Goal: Information Seeking & Learning: Learn about a topic

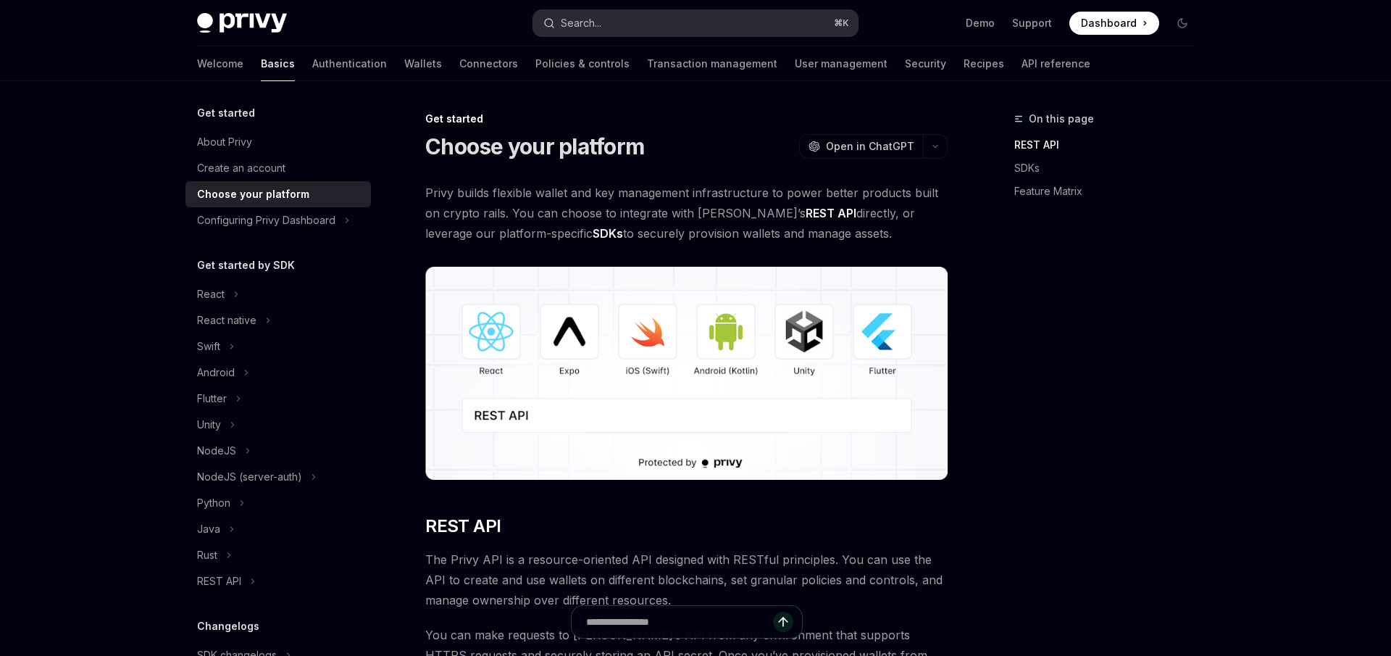
click at [614, 12] on button "Search... ⌘ K" at bounding box center [695, 23] width 325 height 26
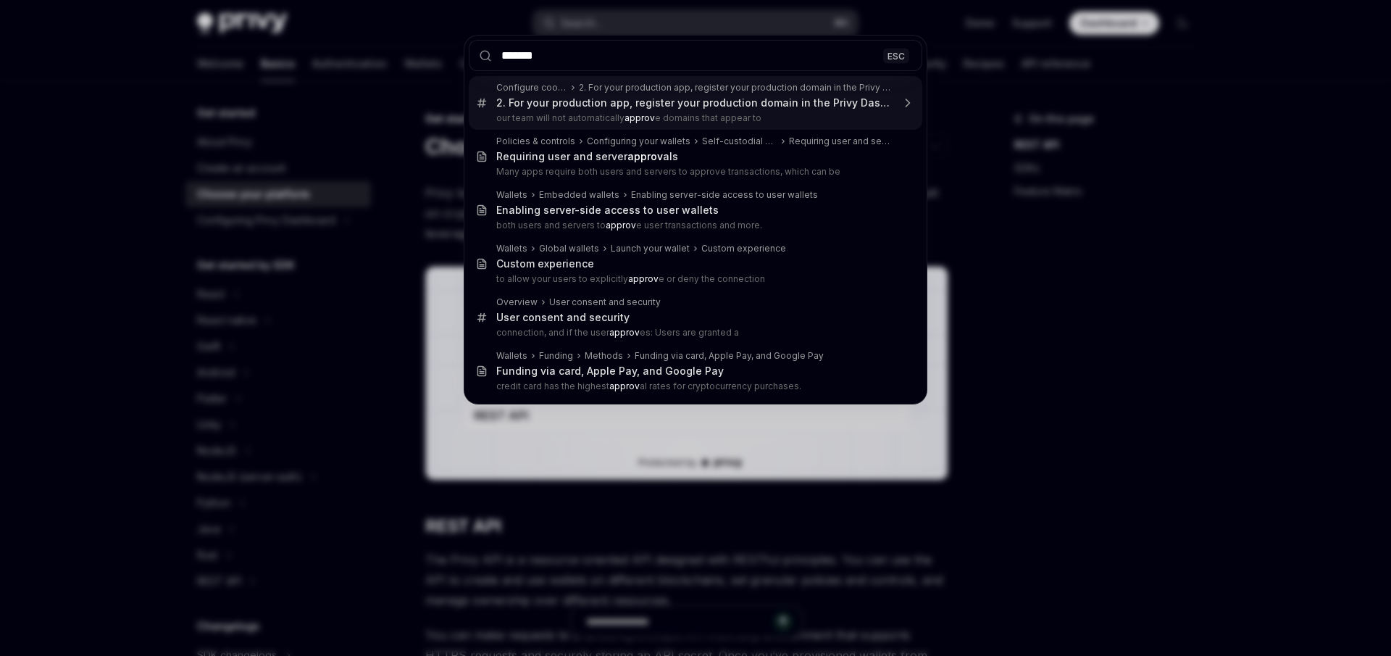
type input "********"
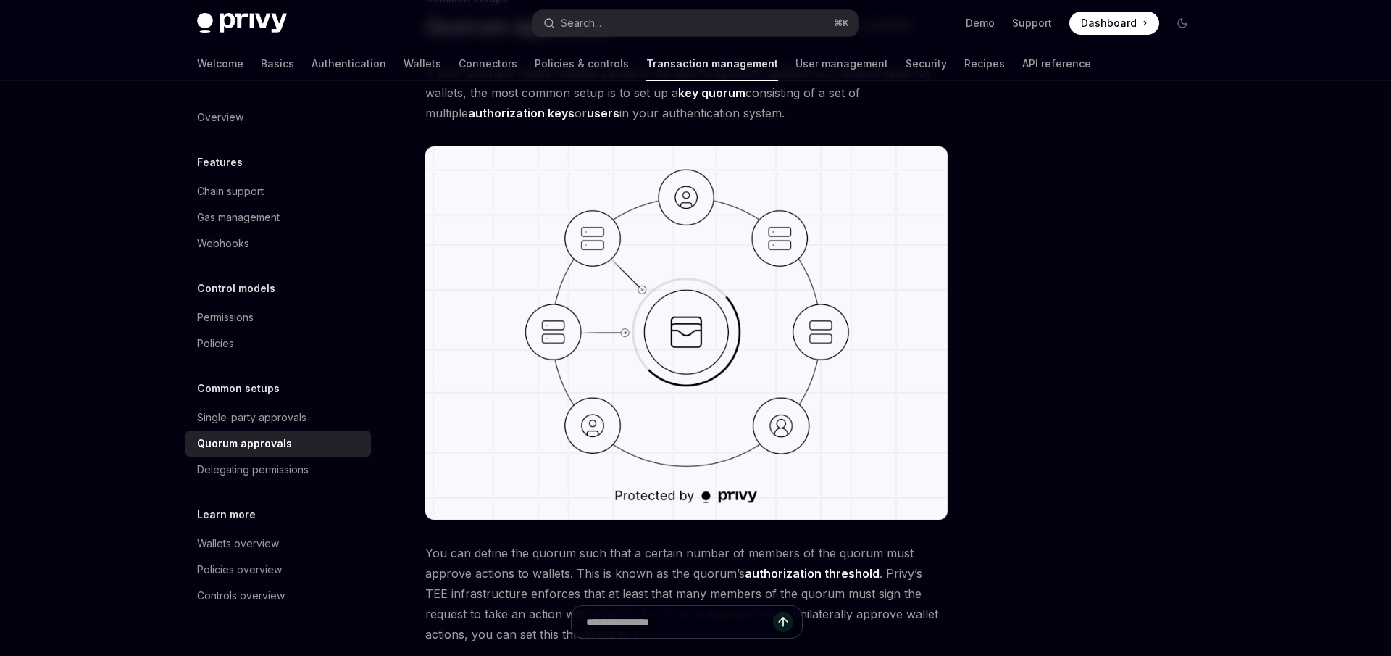
scroll to position [121, 0]
click at [287, 423] on div "Single-party approvals" at bounding box center [251, 417] width 109 height 17
type textarea "*"
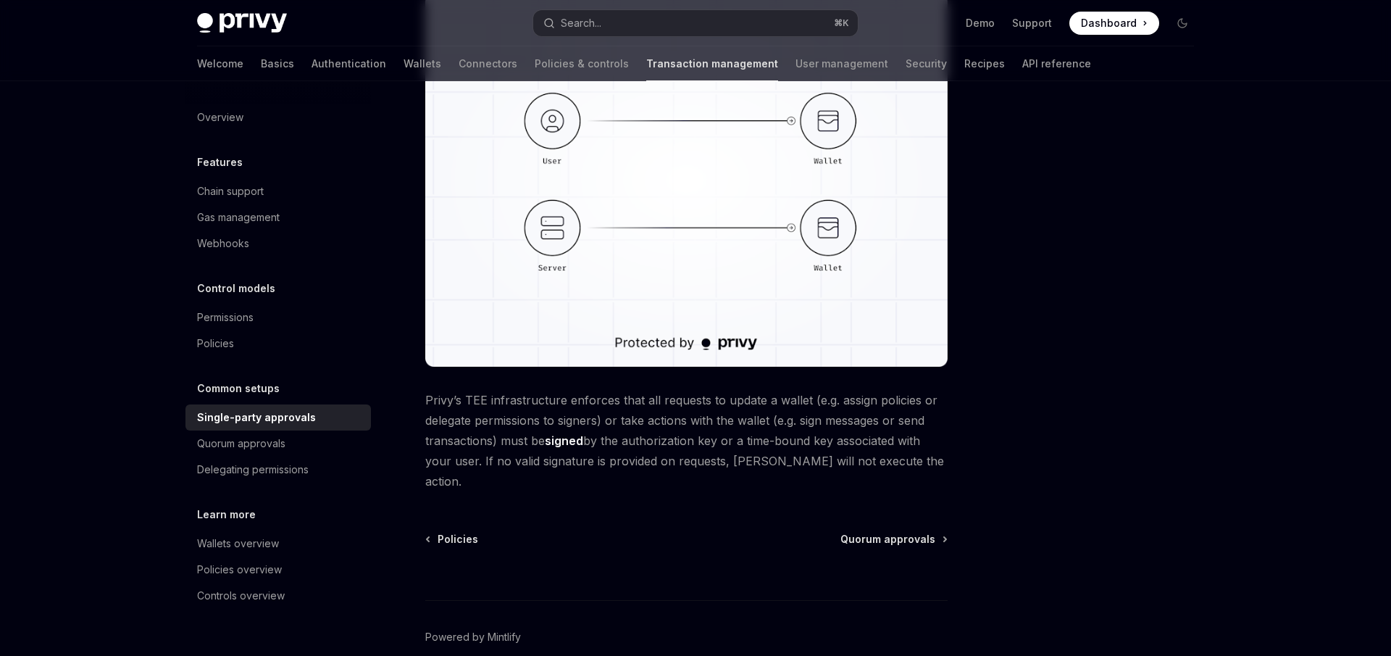
scroll to position [322, 0]
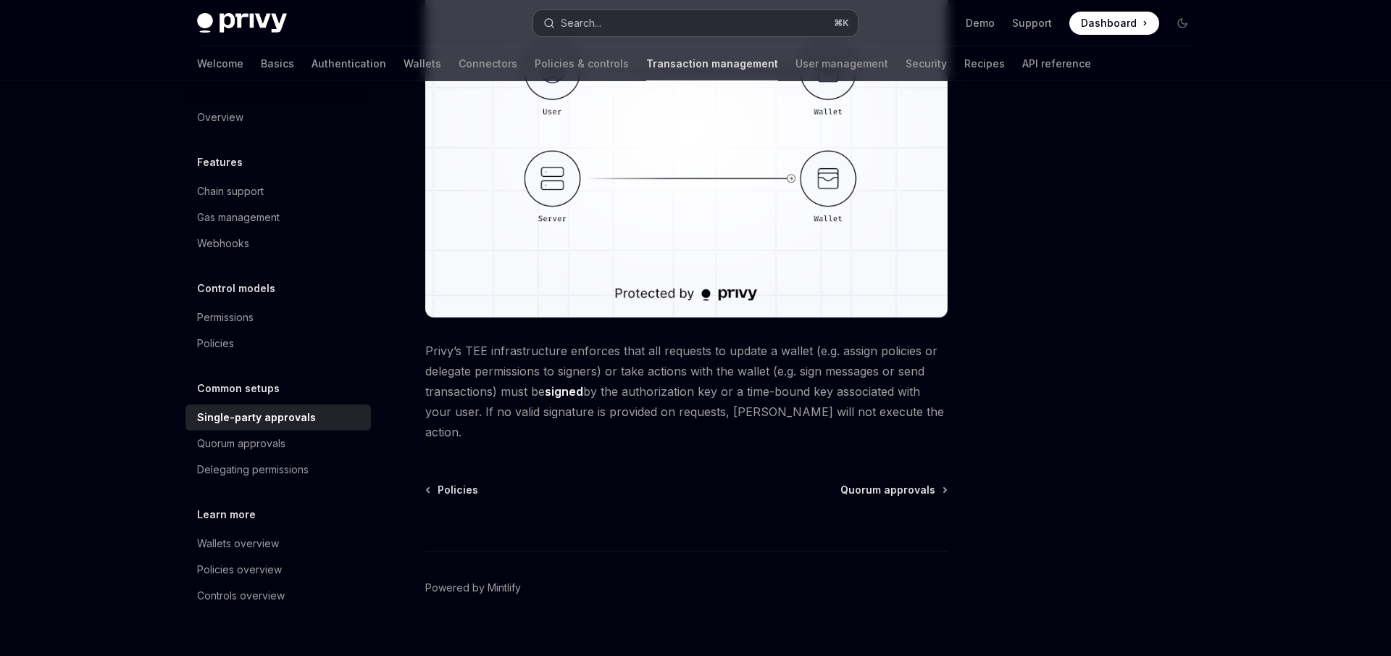
click at [715, 18] on button "Search... ⌘ K" at bounding box center [695, 23] width 325 height 26
type textarea "*"
